Goal: Find specific fact: Find contact information

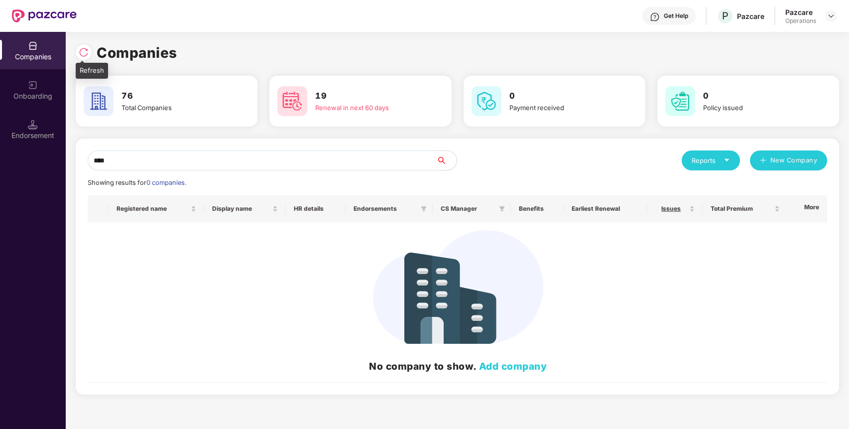
click at [84, 55] on img at bounding box center [84, 52] width 10 height 10
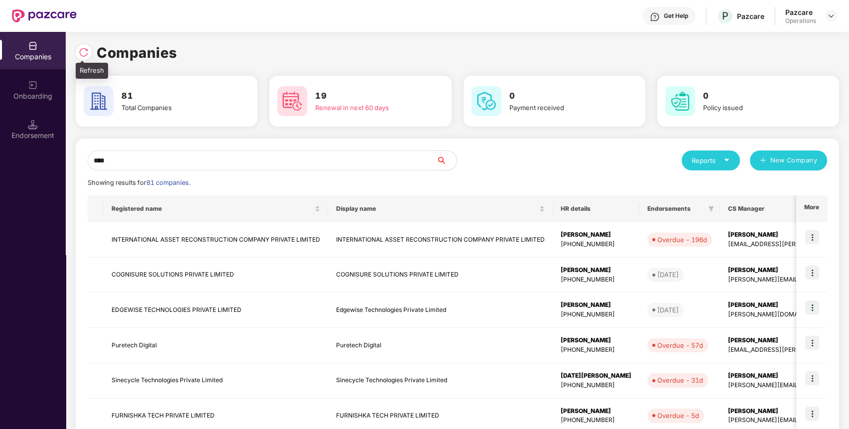
click at [85, 52] on img at bounding box center [84, 52] width 10 height 10
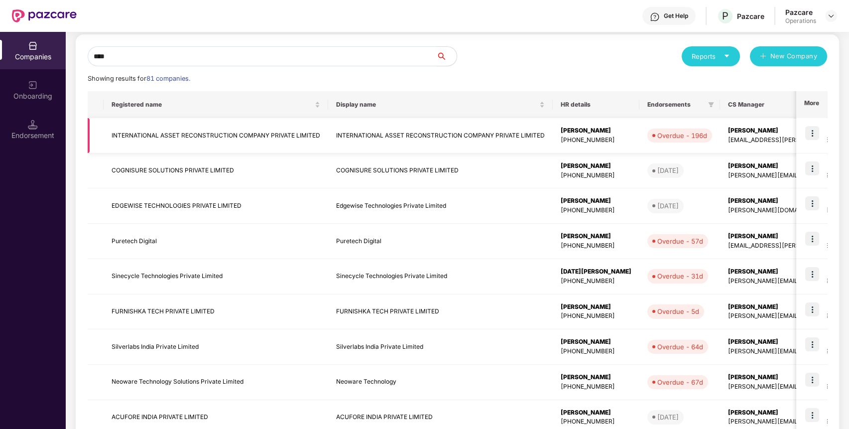
scroll to position [105, 0]
drag, startPoint x: 335, startPoint y: 57, endPoint x: 55, endPoint y: 98, distance: 282.8
click at [55, 98] on div "Companies Onboarding Endorsement Companies 81 Total Companies 19 Renewal in nex…" at bounding box center [424, 230] width 849 height 397
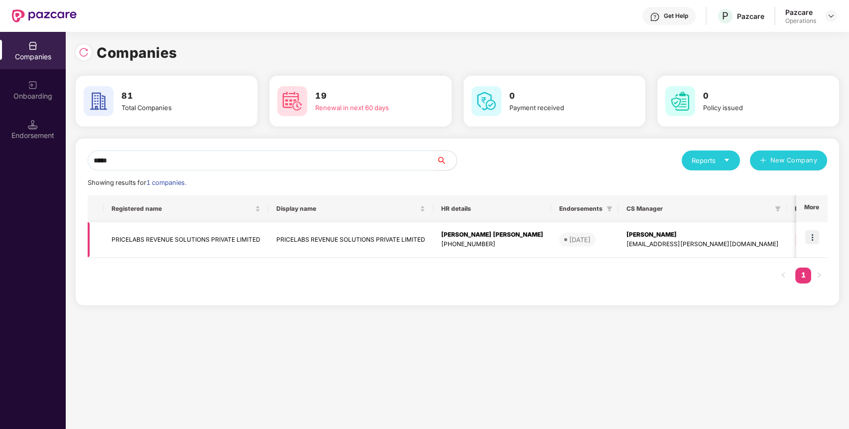
type input "*****"
click at [169, 239] on td "PRICELABS REVENUE SOLUTIONS PRIVATE LIMITED" at bounding box center [186, 239] width 165 height 35
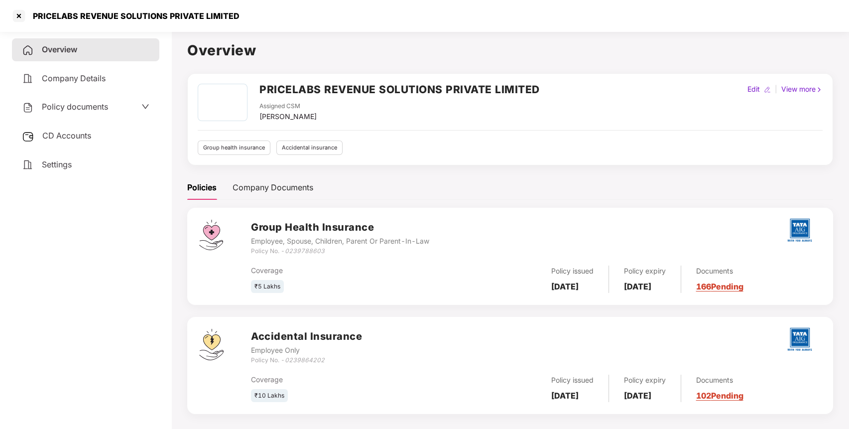
click at [309, 251] on icon "0239788603" at bounding box center [305, 250] width 40 height 7
copy icon "0239788603"
click at [309, 251] on icon "0239788603" at bounding box center [305, 250] width 40 height 7
copy icon "0239788603"
click at [334, 92] on h2 "PRICELABS REVENUE SOLUTIONS PRIVATE LIMITED" at bounding box center [399, 89] width 280 height 16
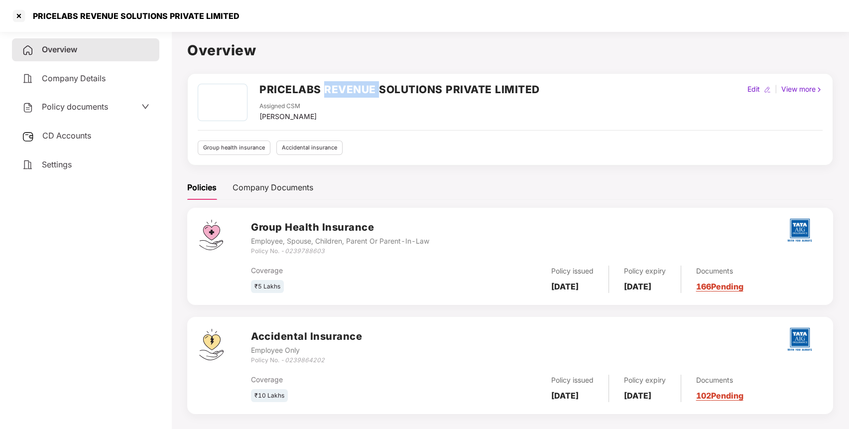
click at [334, 92] on h2 "PRICELABS REVENUE SOLUTIONS PRIVATE LIMITED" at bounding box center [399, 89] width 280 height 16
copy h2 "PRICELABS REVENUE SOLUTIONS PRIVATE LIMITED"
click at [334, 92] on h2 "PRICELABS REVENUE SOLUTIONS PRIVATE LIMITED" at bounding box center [399, 89] width 280 height 16
click at [317, 251] on icon "0239788603" at bounding box center [305, 250] width 40 height 7
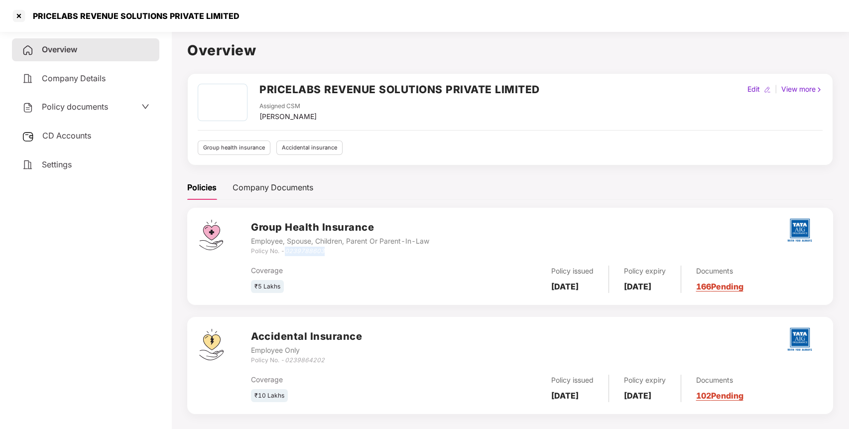
copy icon "0239788603"
click at [317, 251] on icon "0239788603" at bounding box center [305, 250] width 40 height 7
